Goal: Task Accomplishment & Management: Manage account settings

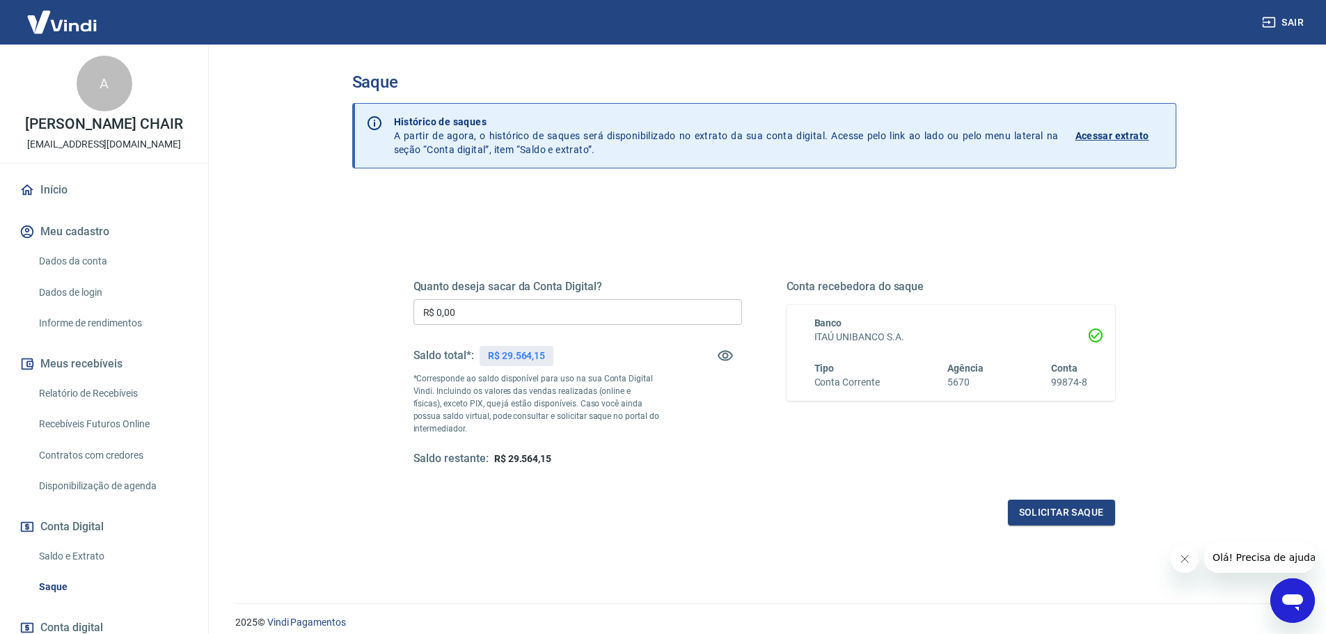
click at [518, 358] on p "R$ 29.564,15" at bounding box center [516, 356] width 57 height 15
copy p "29.564,15"
click at [467, 316] on input "R$ 0,00" at bounding box center [578, 312] width 329 height 26
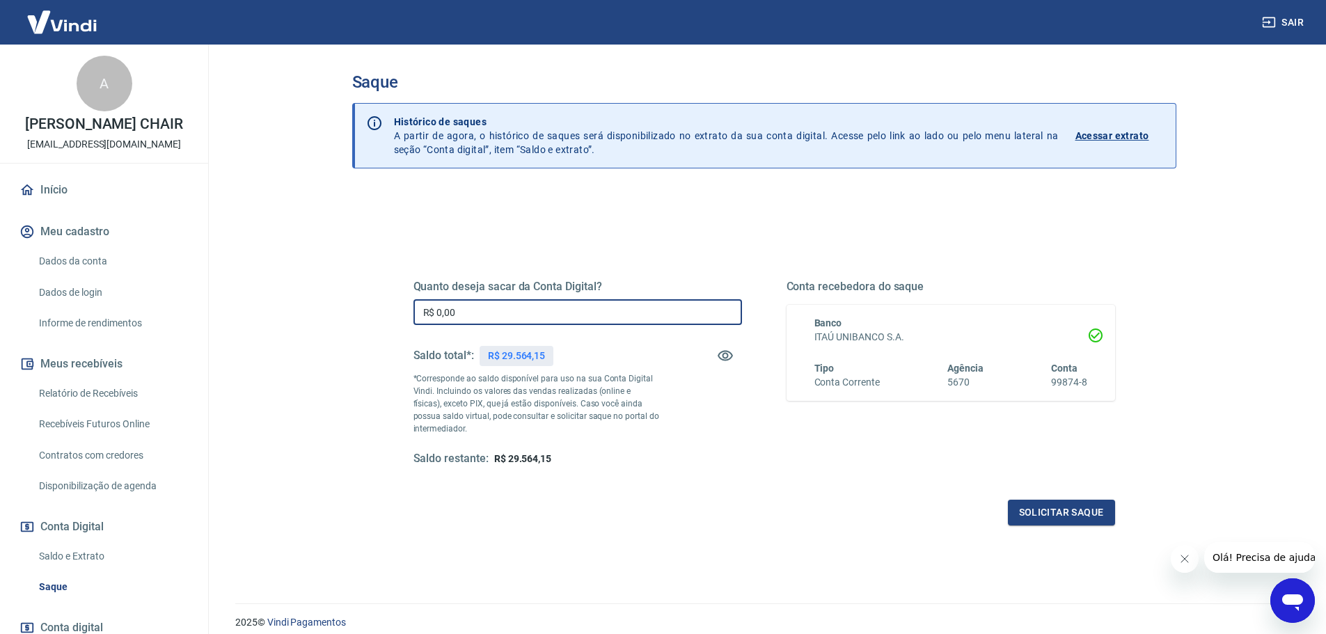
paste input "29.564,15"
type input "R$ 29.564,15"
click at [1076, 510] on button "Solicitar saque" at bounding box center [1061, 513] width 107 height 26
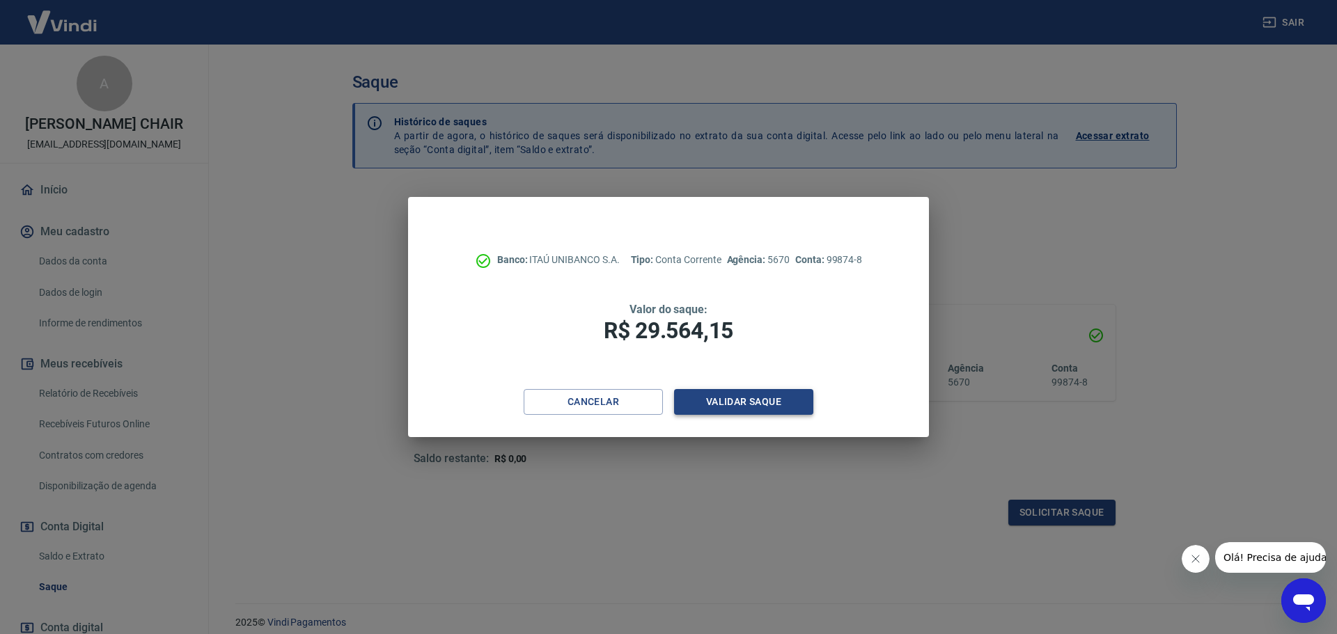
click at [735, 393] on button "Validar saque" at bounding box center [743, 402] width 139 height 26
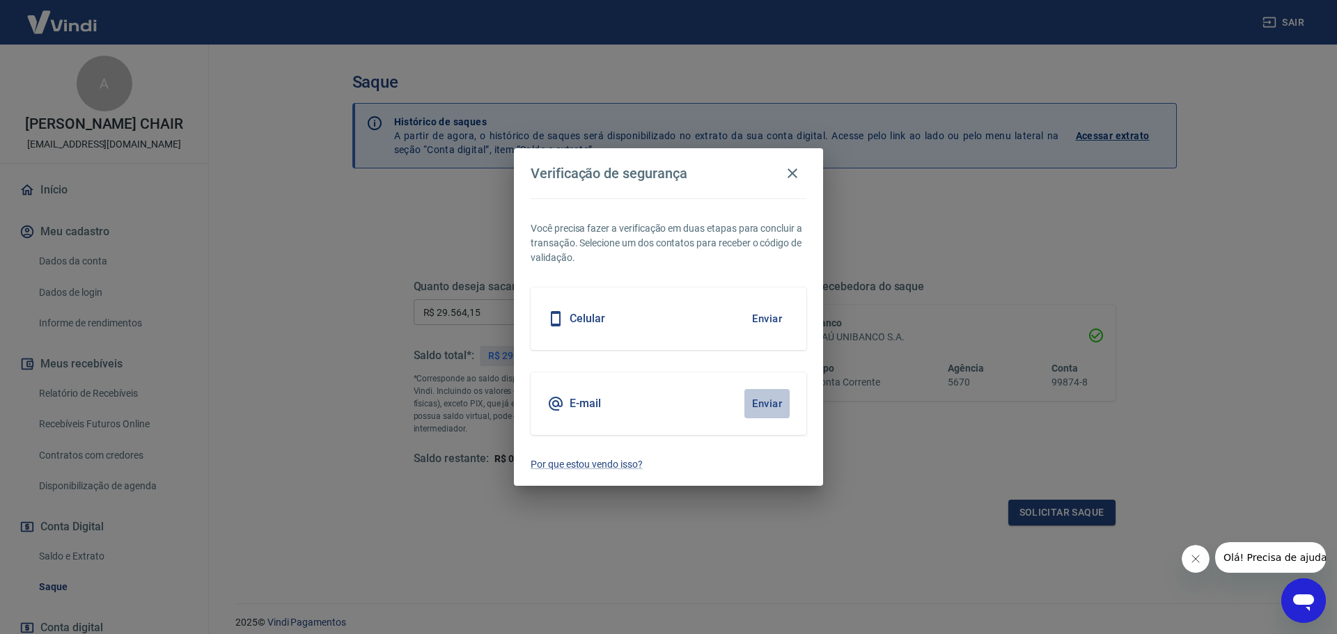
click at [764, 401] on button "Enviar" at bounding box center [766, 403] width 45 height 29
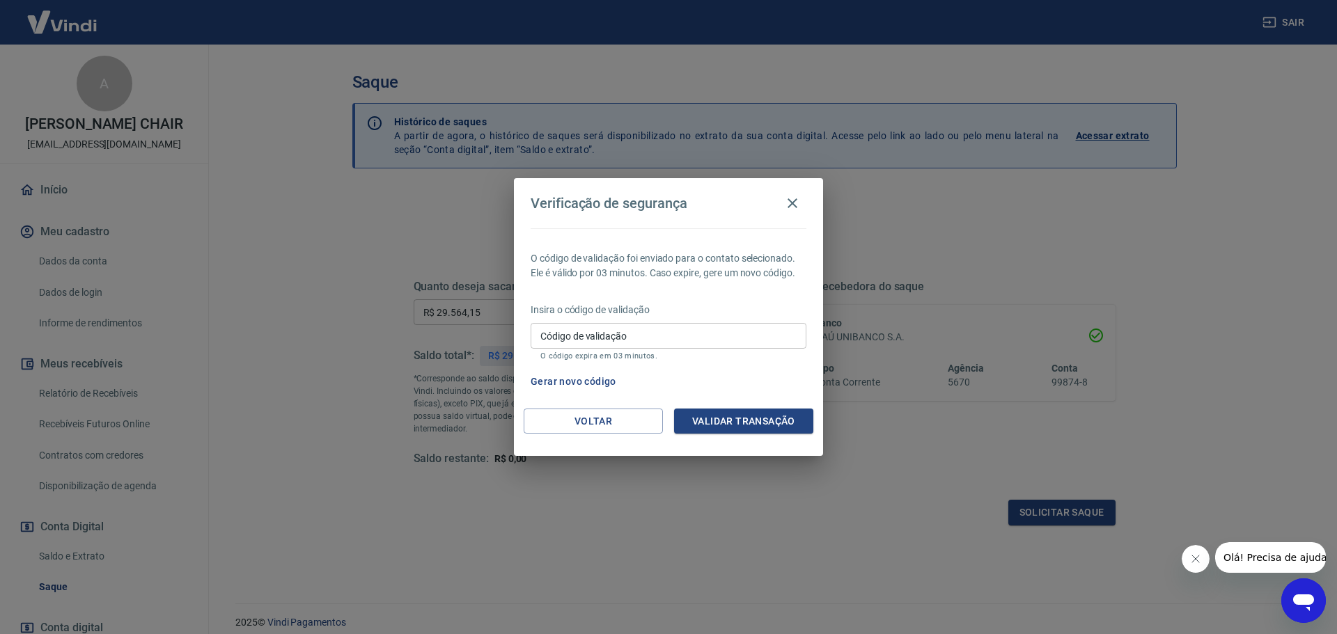
drag, startPoint x: 612, startPoint y: 335, endPoint x: 626, endPoint y: 342, distance: 15.6
click at [612, 335] on input "Código de validação" at bounding box center [669, 336] width 276 height 26
paste input "474043"
type input "474043"
click at [759, 419] on button "Validar transação" at bounding box center [743, 422] width 139 height 26
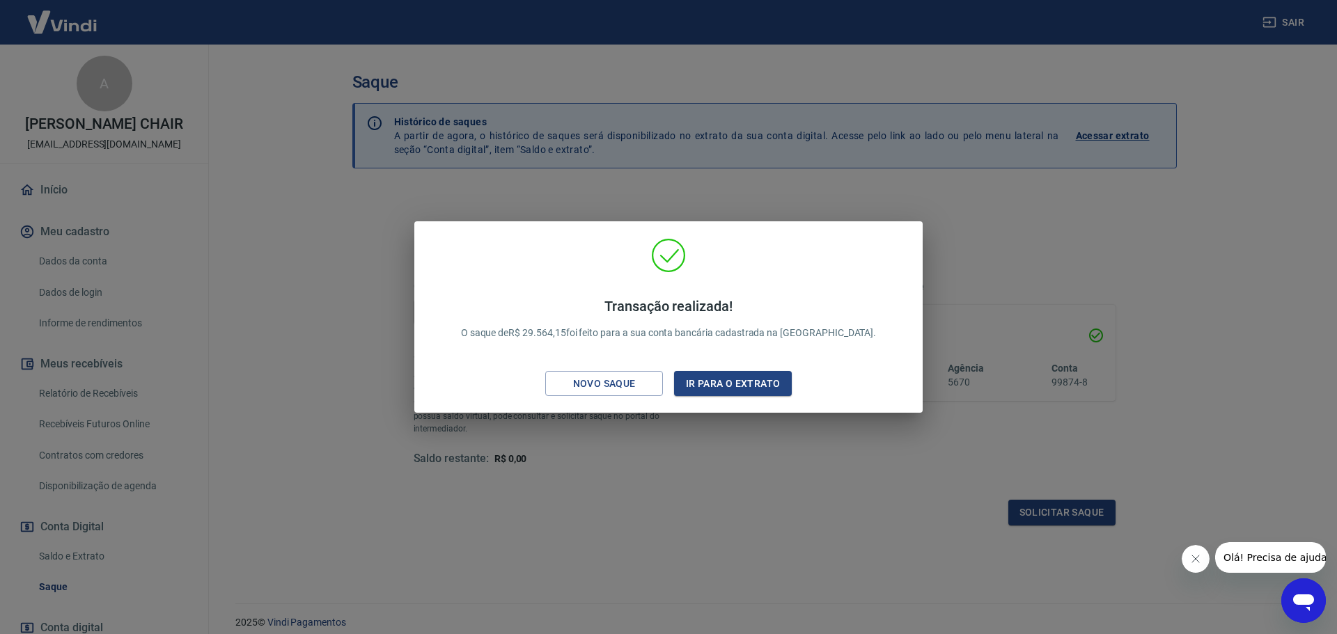
click at [550, 547] on div "Transação realizada! O saque de R$ 29.564,15 foi feito para a sua conta bancári…" at bounding box center [668, 317] width 1337 height 634
